Goal: Transaction & Acquisition: Purchase product/service

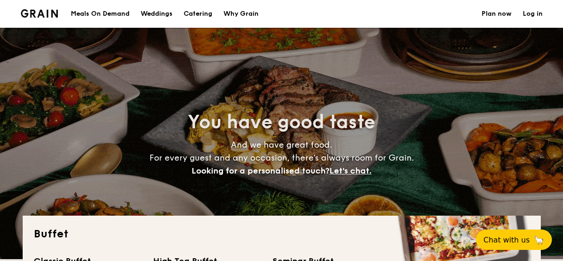
select select
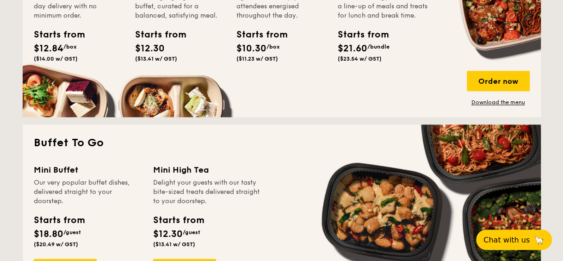
scroll to position [370, 0]
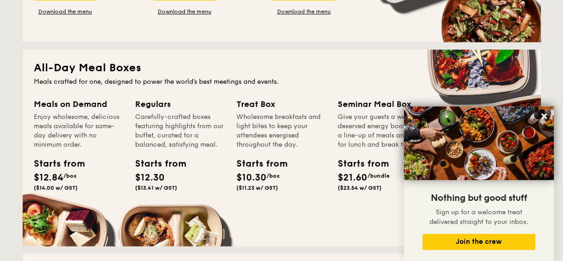
drag, startPoint x: 543, startPoint y: 115, endPoint x: 515, endPoint y: 124, distance: 29.4
click at [543, 116] on icon at bounding box center [544, 116] width 6 height 6
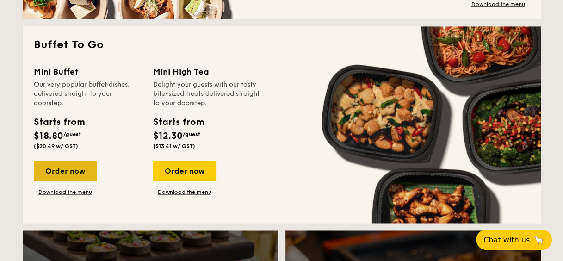
scroll to position [602, 0]
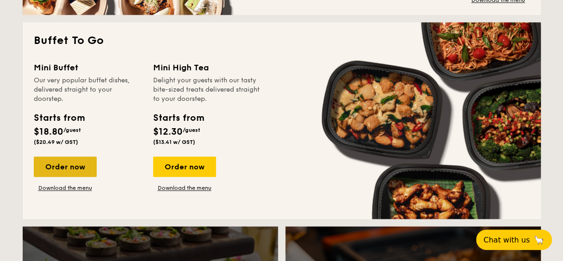
click at [55, 166] on div "Order now" at bounding box center [65, 166] width 63 height 20
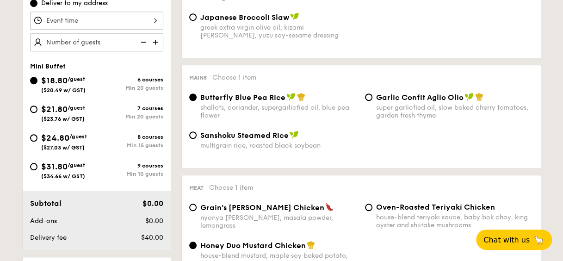
scroll to position [324, 0]
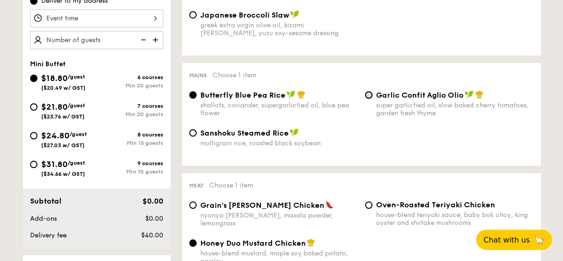
click at [369, 96] on input "Garlic Confit Aglio Olio super garlicfied oil, slow baked cherry tomatoes, gard…" at bounding box center [368, 94] width 7 height 7
radio input "true"
click at [32, 103] on input "$21.80 /guest ($23.76 w/ GST) 7 courses Min 20 guests" at bounding box center [33, 106] width 7 height 7
radio input "true"
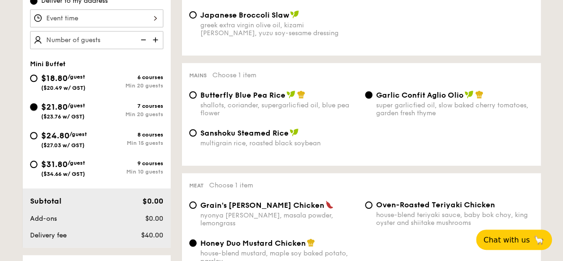
radio input "true"
radio input "false"
radio input "true"
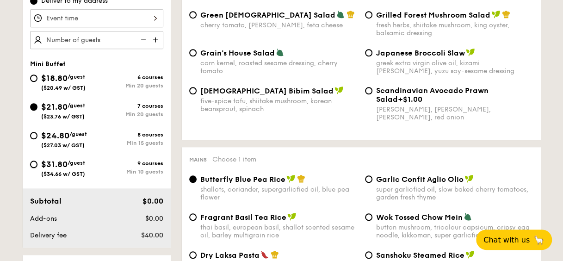
click at [37, 164] on input "$31.80 /guest ($34.66 w/ GST) 9 courses Min 10 guests" at bounding box center [33, 164] width 7 height 7
radio input "true"
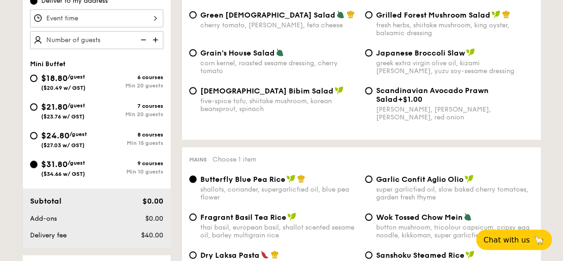
radio input "true"
click at [36, 135] on input "$24.80 /guest ($27.03 w/ GST) 8 courses Min 15 guests" at bounding box center [33, 135] width 7 height 7
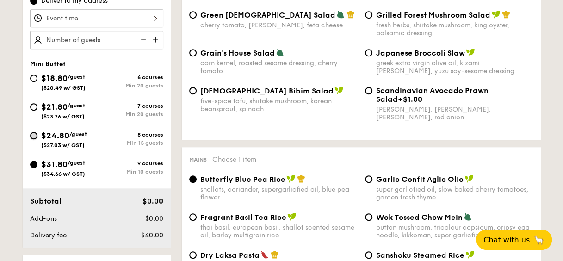
radio input "true"
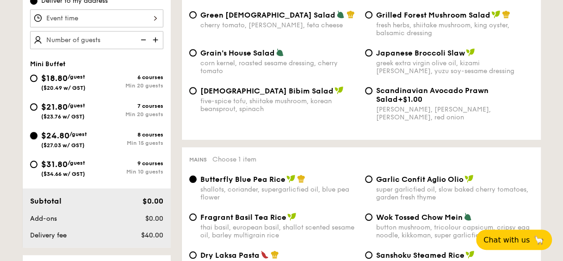
radio input "true"
drag, startPoint x: 32, startPoint y: 103, endPoint x: 74, endPoint y: 99, distance: 42.3
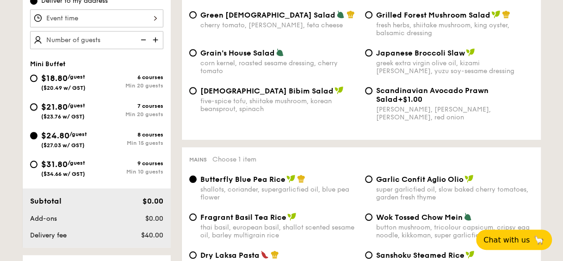
click at [32, 104] on input "$21.80 /guest ($23.76 w/ GST) 7 courses Min 20 guests" at bounding box center [33, 106] width 7 height 7
radio input "true"
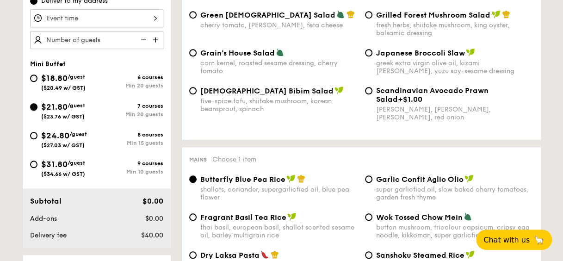
radio input "true"
drag, startPoint x: 31, startPoint y: 133, endPoint x: 321, endPoint y: 102, distance: 291.4
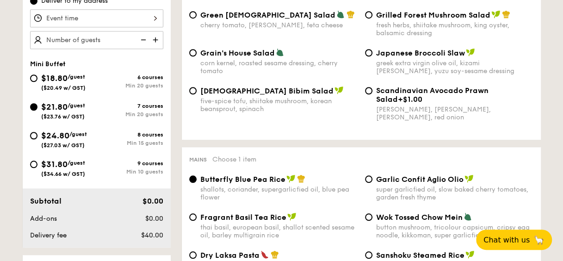
click at [32, 133] on input "$24.80 /guest ($27.03 w/ GST) 8 courses Min 15 guests" at bounding box center [33, 135] width 7 height 7
radio input "true"
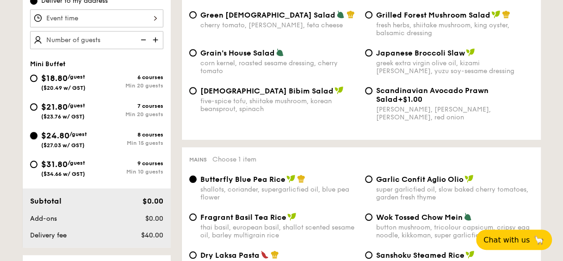
radio input "true"
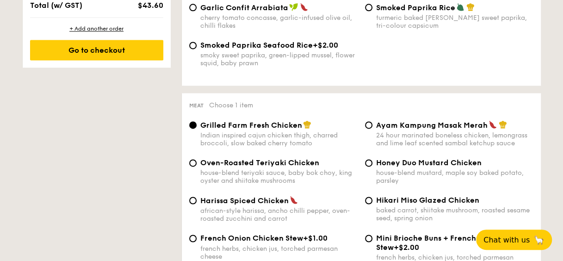
scroll to position [463, 0]
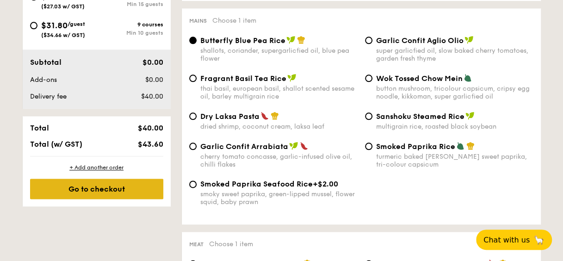
click at [101, 193] on div "Go to checkout" at bounding box center [96, 189] width 133 height 20
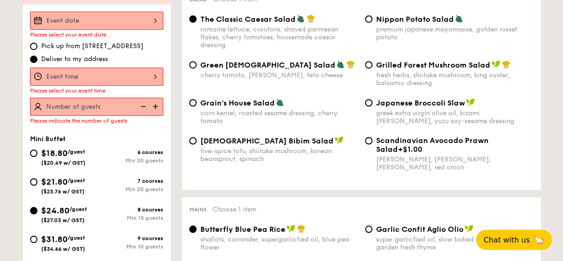
scroll to position [247, 0]
